Goal: Task Accomplishment & Management: Use online tool/utility

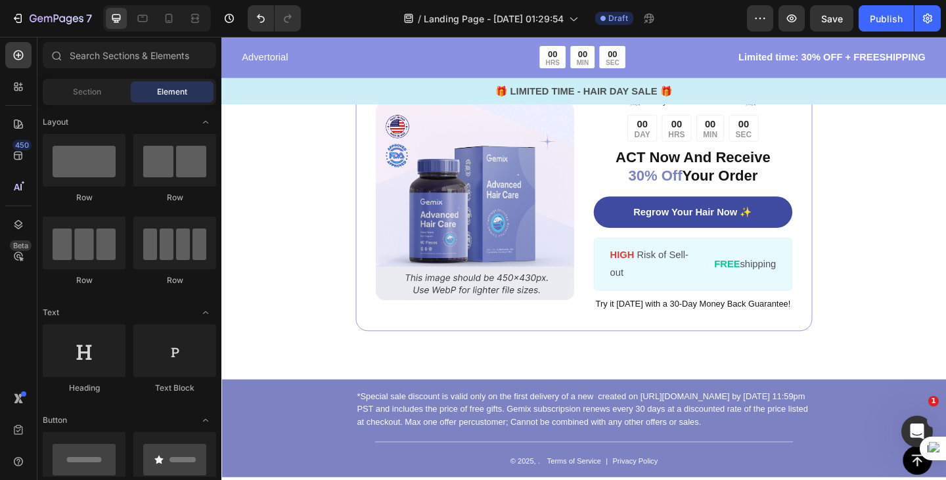
scroll to position [5033, 0]
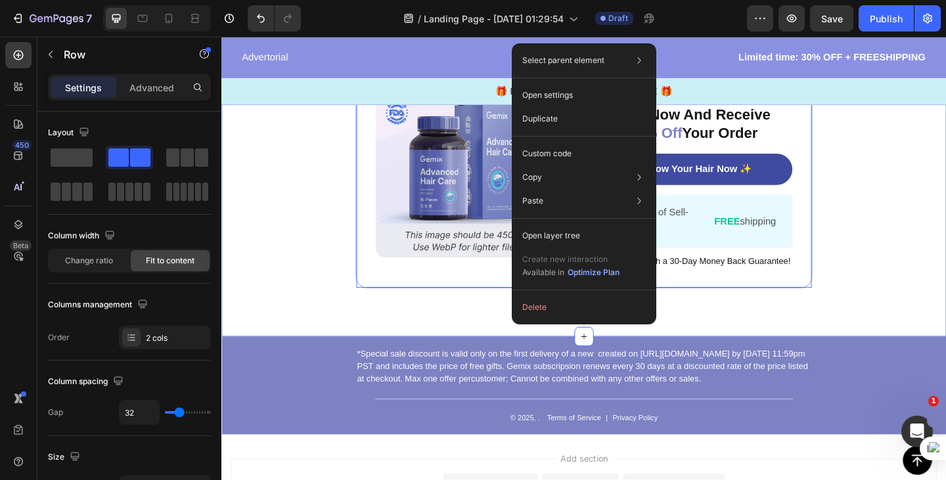
click at [305, 275] on div "Image ️🎊 Hurry! Sale Ends Soon ️🎊 Text Block 00 DAY 00 HRS 00 MIN 00 SEC Countd…" at bounding box center [615, 169] width 788 height 388
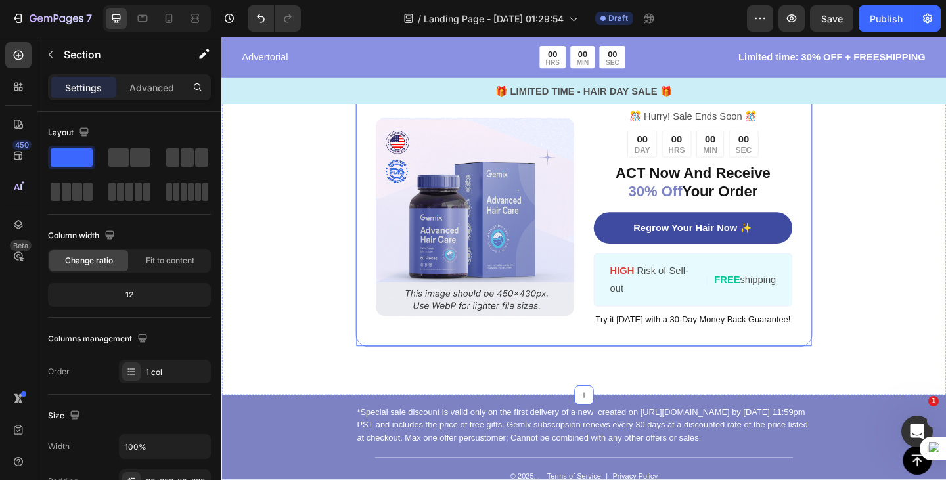
scroll to position [4934, 0]
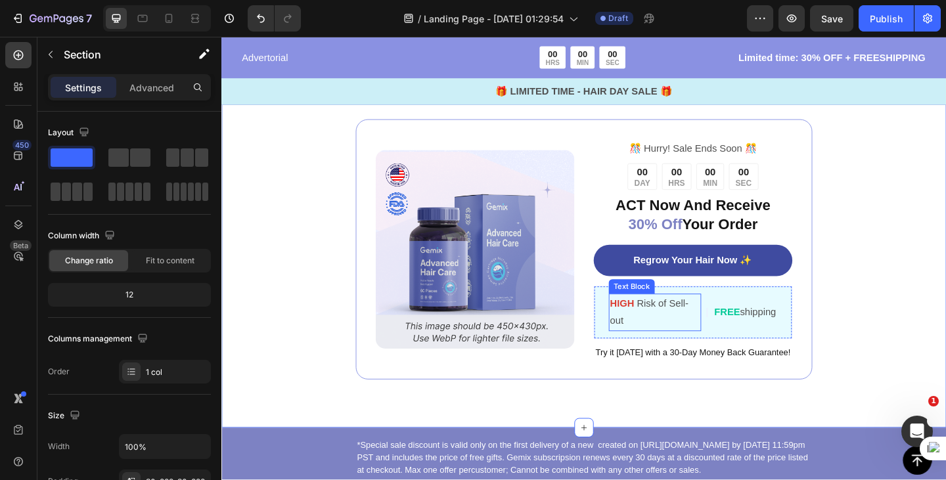
click at [716, 338] on p "HIGH Risk of Sell-out" at bounding box center [693, 337] width 98 height 38
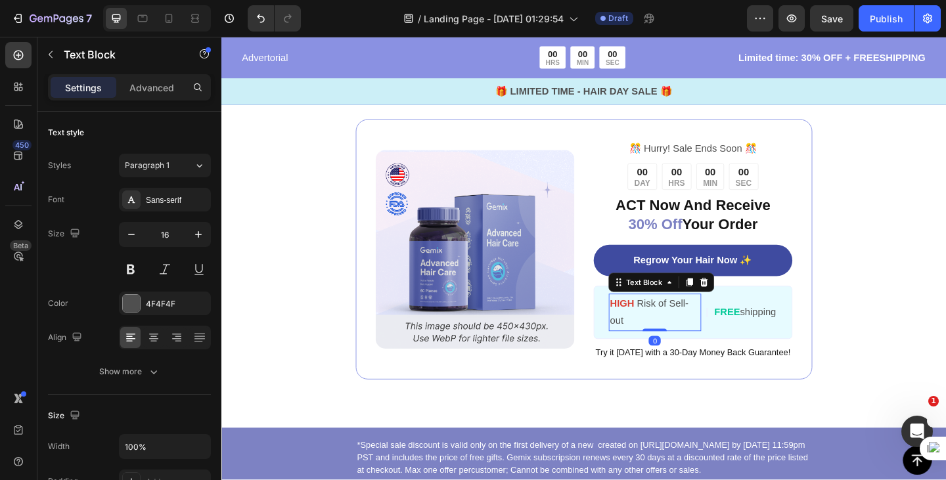
click at [697, 350] on p "HIGH Risk of Sell-out" at bounding box center [693, 337] width 98 height 38
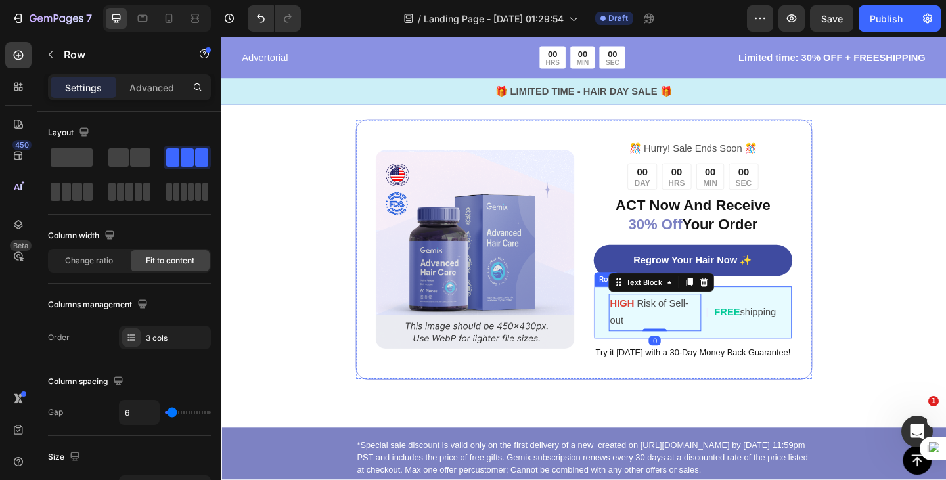
click at [799, 319] on div "FREE shipping Text Block" at bounding box center [791, 337] width 70 height 41
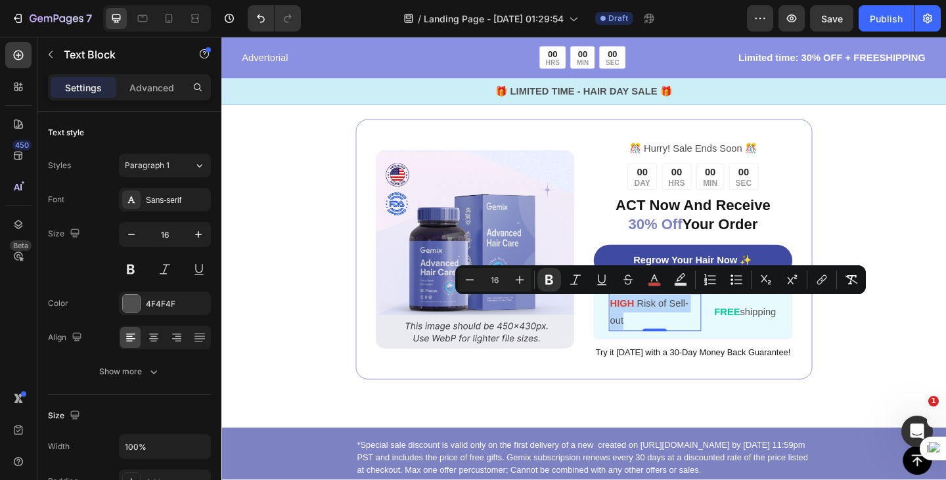
drag, startPoint x: 656, startPoint y: 345, endPoint x: 639, endPoint y: 332, distance: 22.0
click at [644, 332] on p "HIGH Risk of Sell-out" at bounding box center [693, 337] width 98 height 38
copy p "HIGH Risk of Sell-out"
click at [171, 20] on icon at bounding box center [169, 18] width 7 height 9
type input "14"
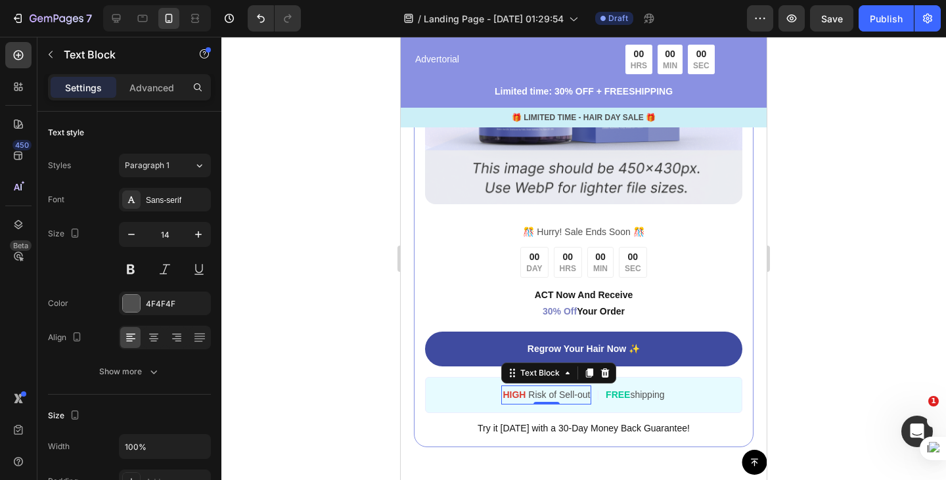
scroll to position [5087, 0]
click at [803, 252] on div at bounding box center [583, 258] width 724 height 443
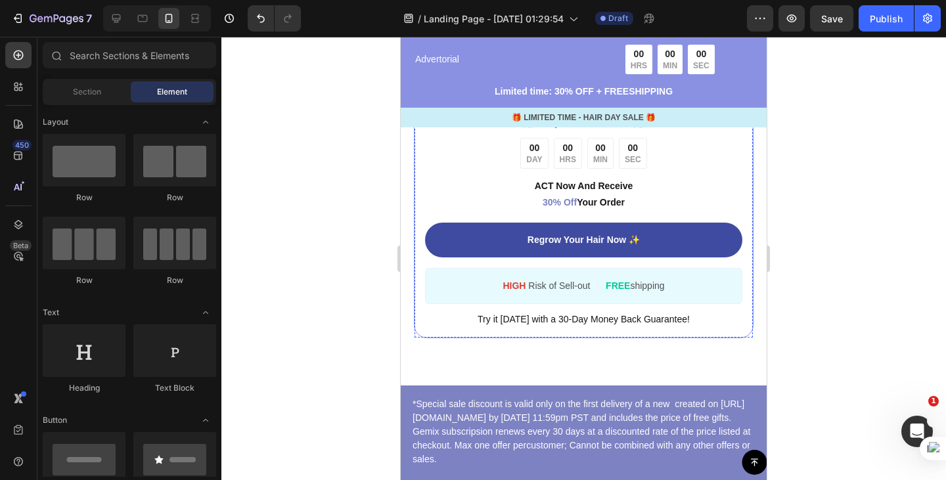
scroll to position [5196, 0]
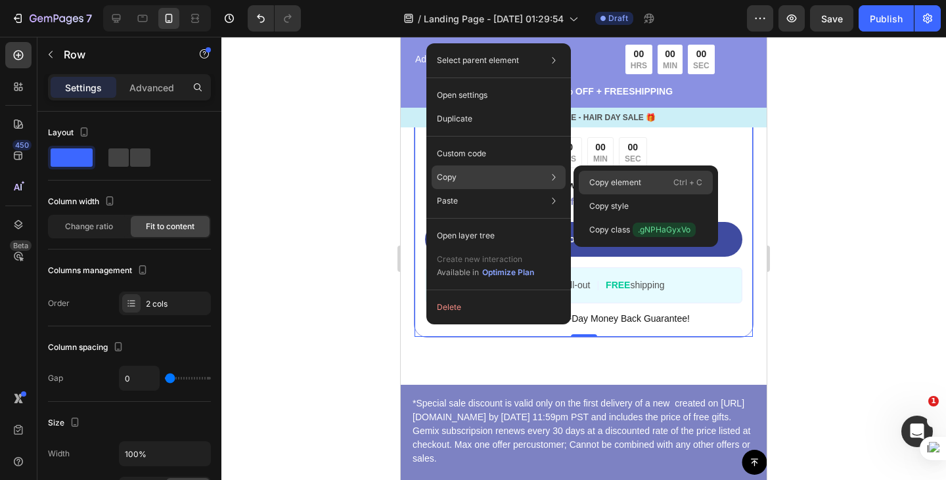
click at [620, 194] on div "Copy element Ctrl + C" at bounding box center [646, 206] width 134 height 24
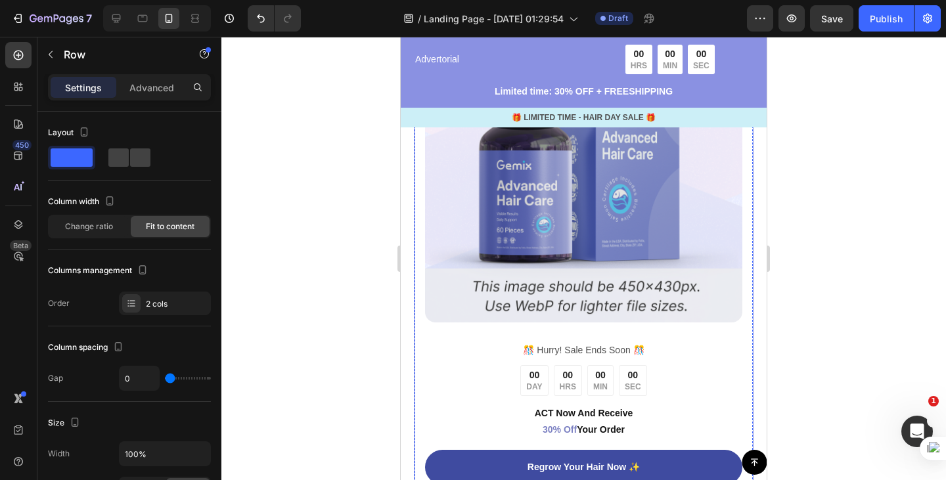
scroll to position [4920, 0]
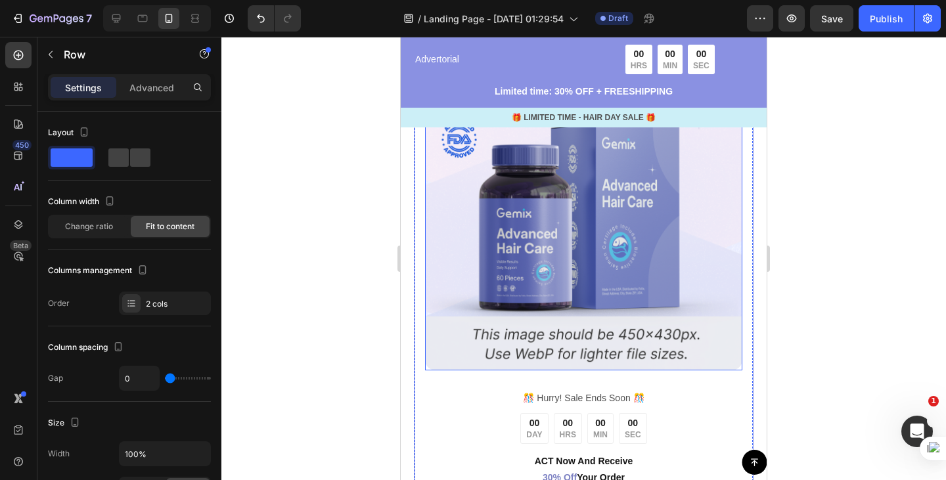
click at [568, 332] on img at bounding box center [583, 211] width 317 height 317
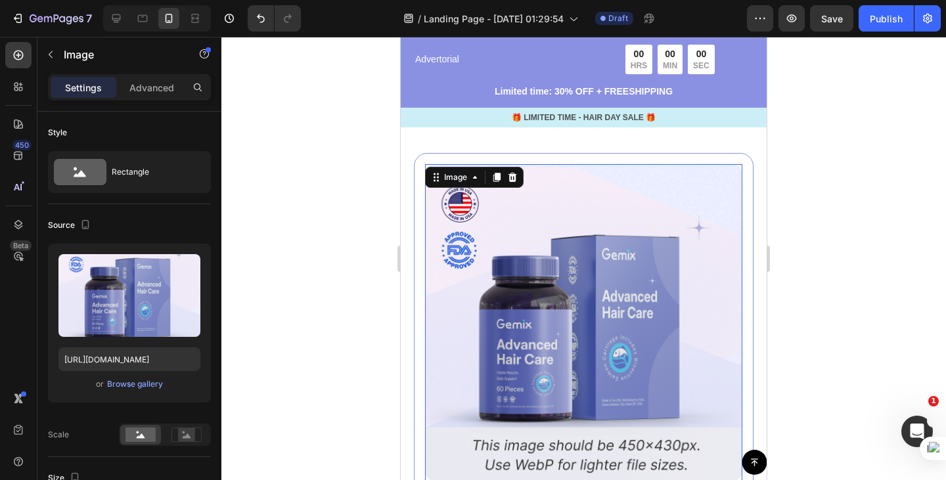
scroll to position [4808, 0]
